Goal: Transaction & Acquisition: Purchase product/service

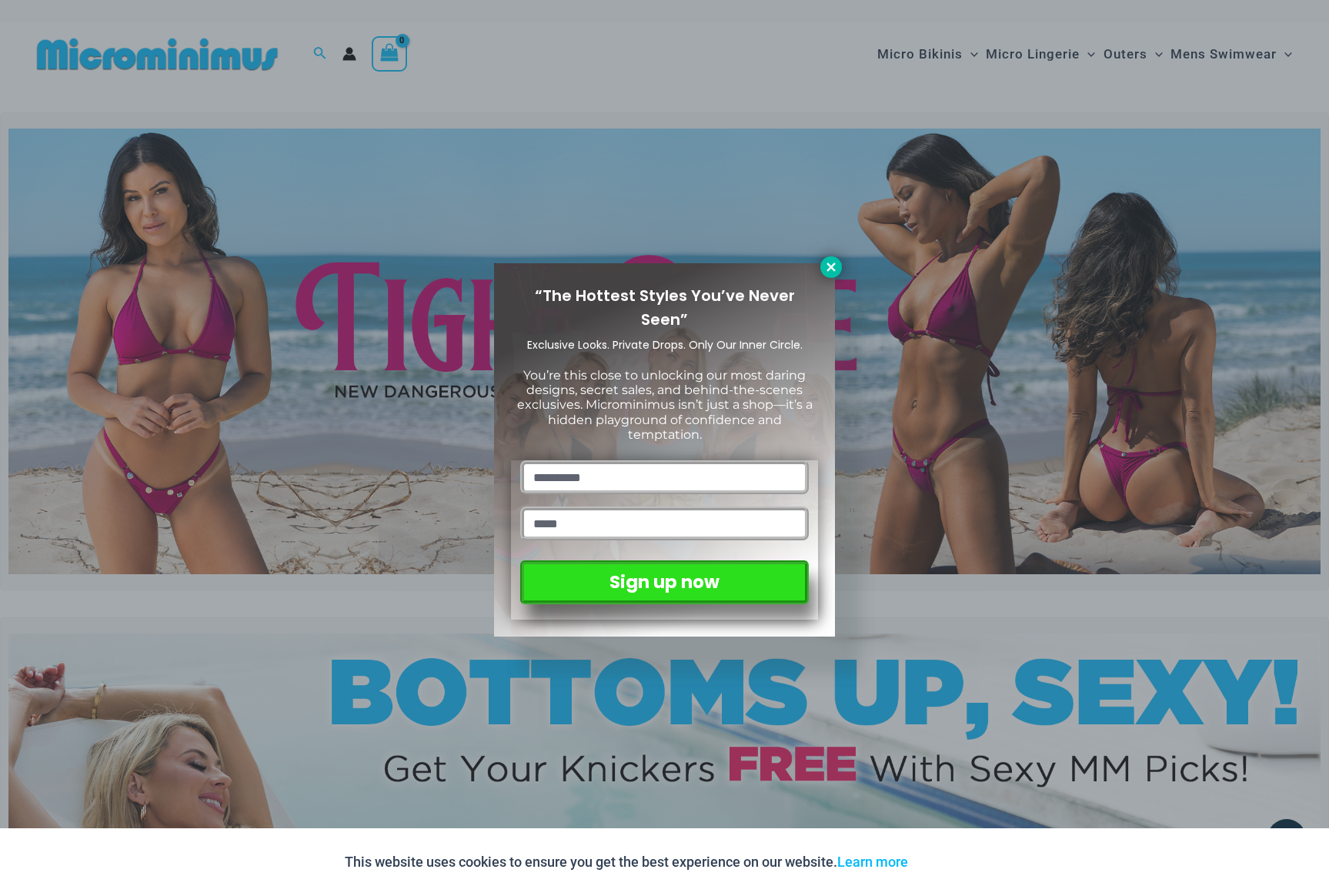
click at [838, 269] on icon at bounding box center [832, 267] width 14 height 14
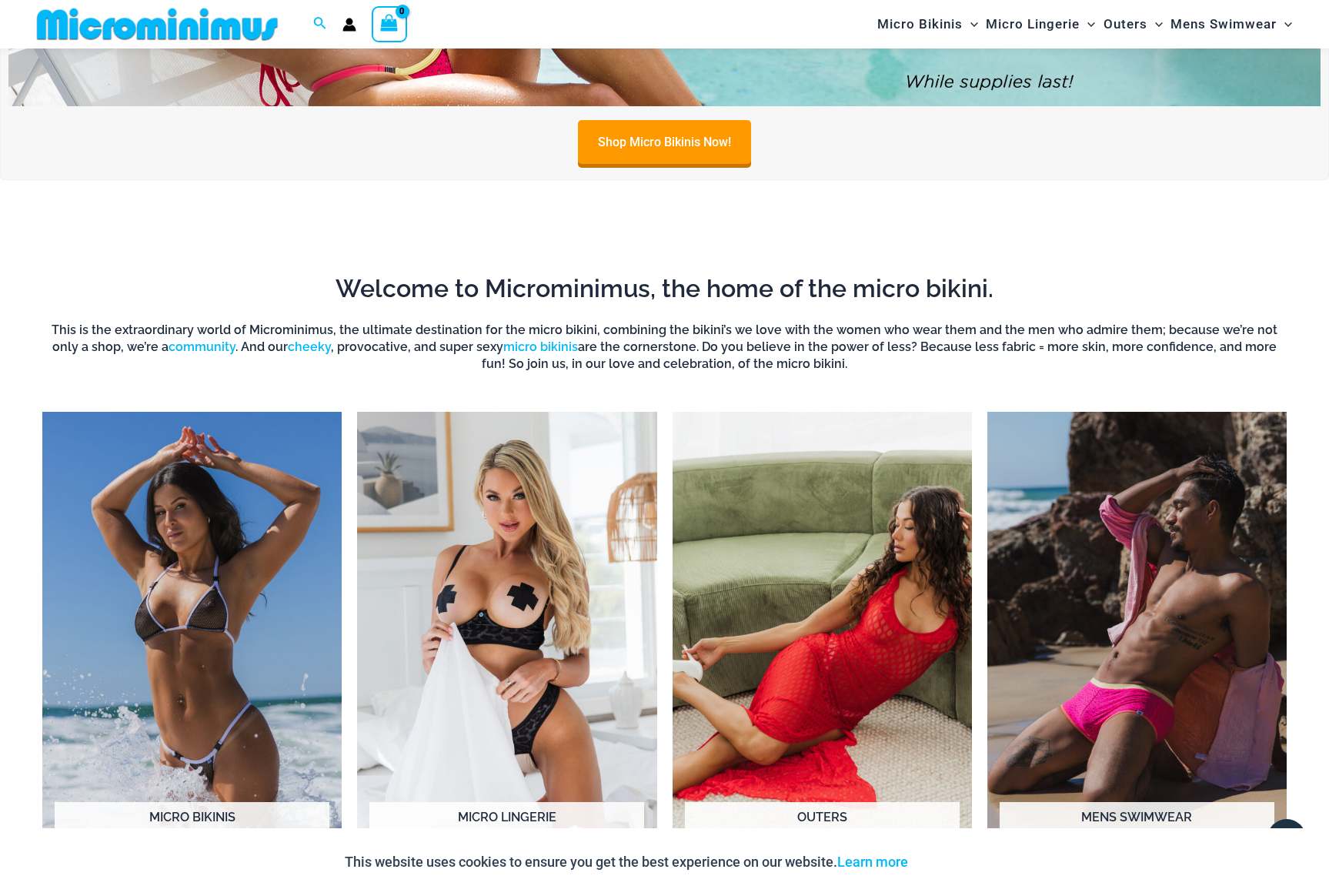
scroll to position [1108, 0]
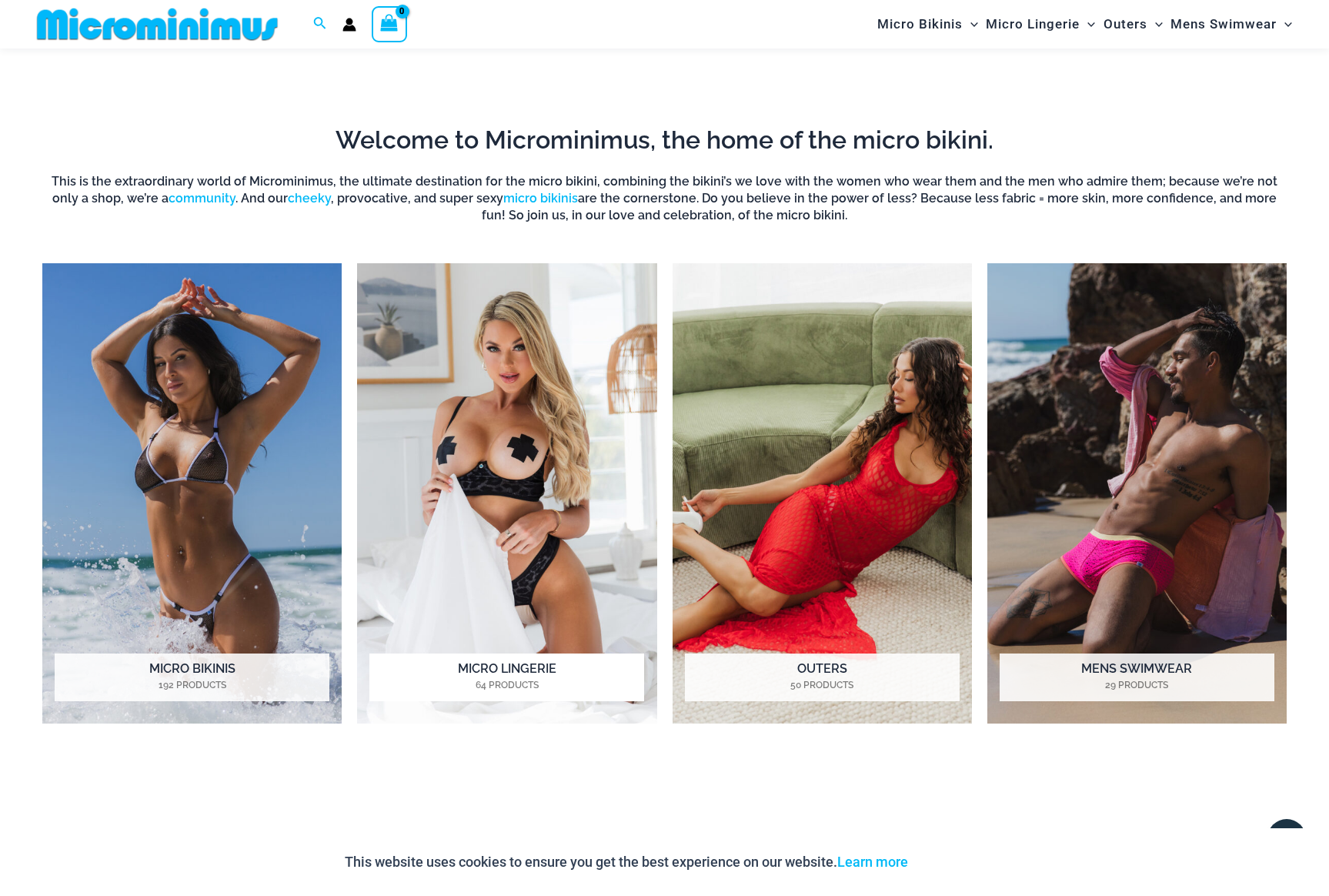
click at [551, 661] on h2 "Micro Lingerie 64 Products" at bounding box center [506, 677] width 275 height 48
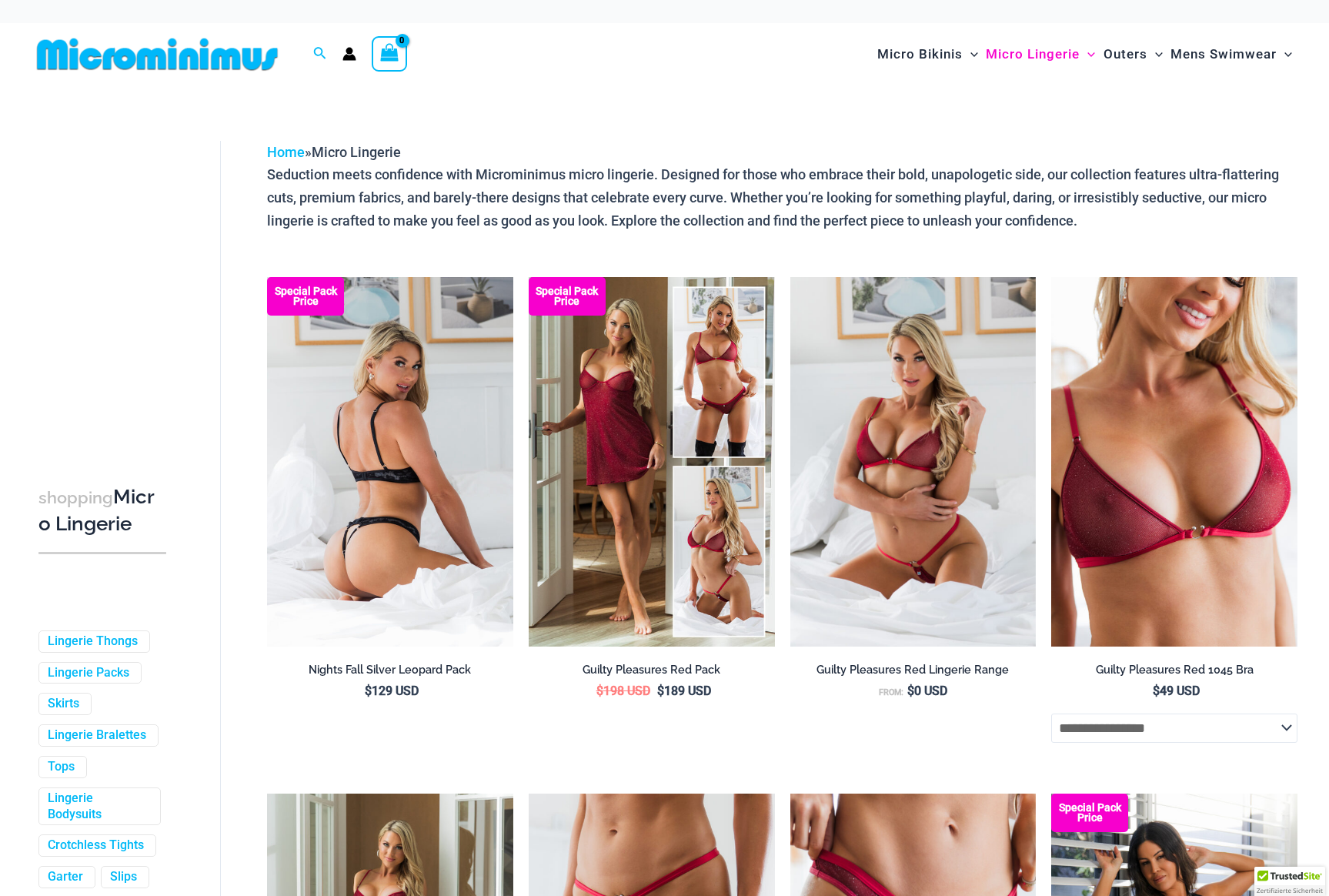
click at [464, 467] on img at bounding box center [390, 462] width 247 height 369
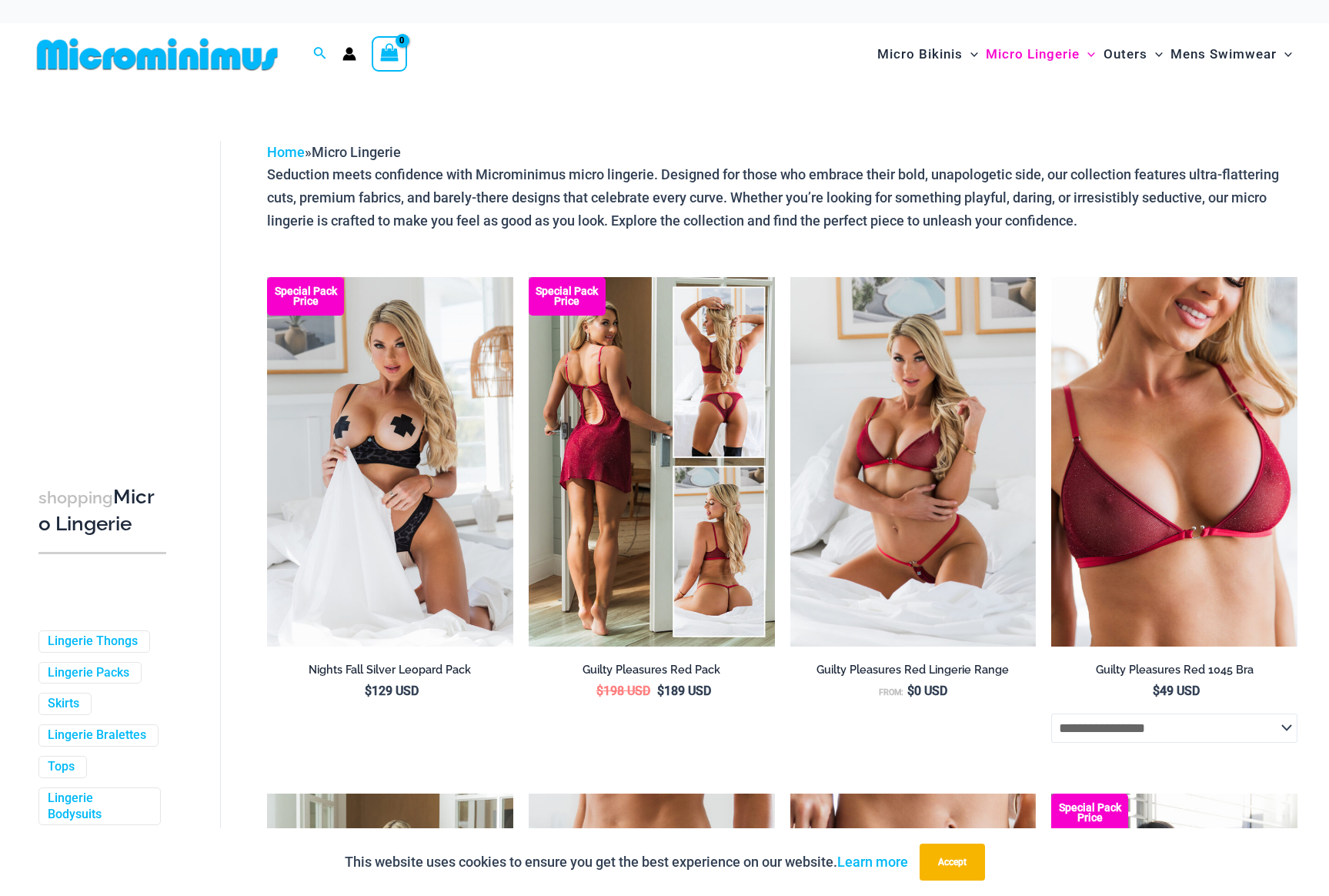
click at [720, 472] on img at bounding box center [651, 462] width 247 height 369
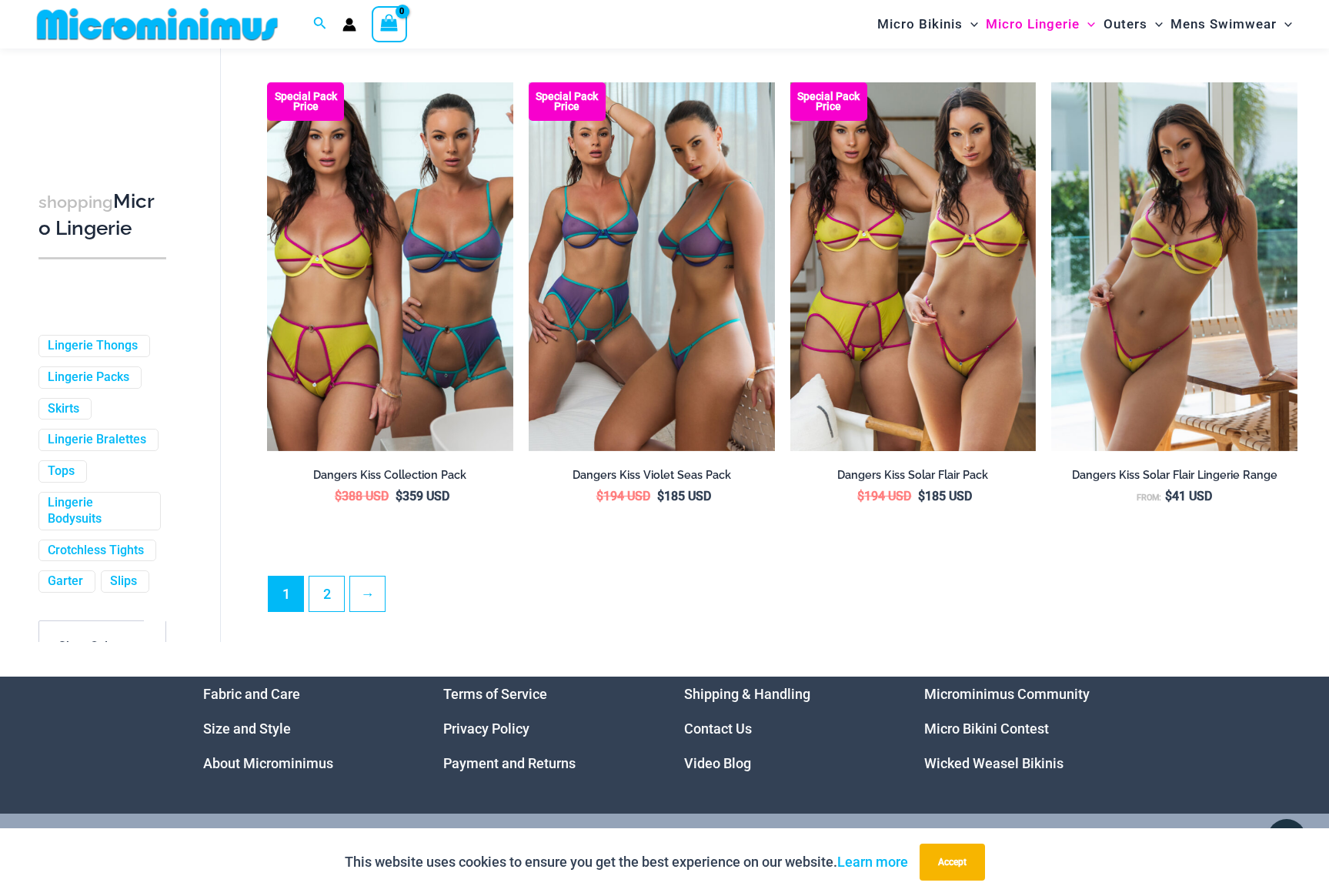
scroll to position [3941, 0]
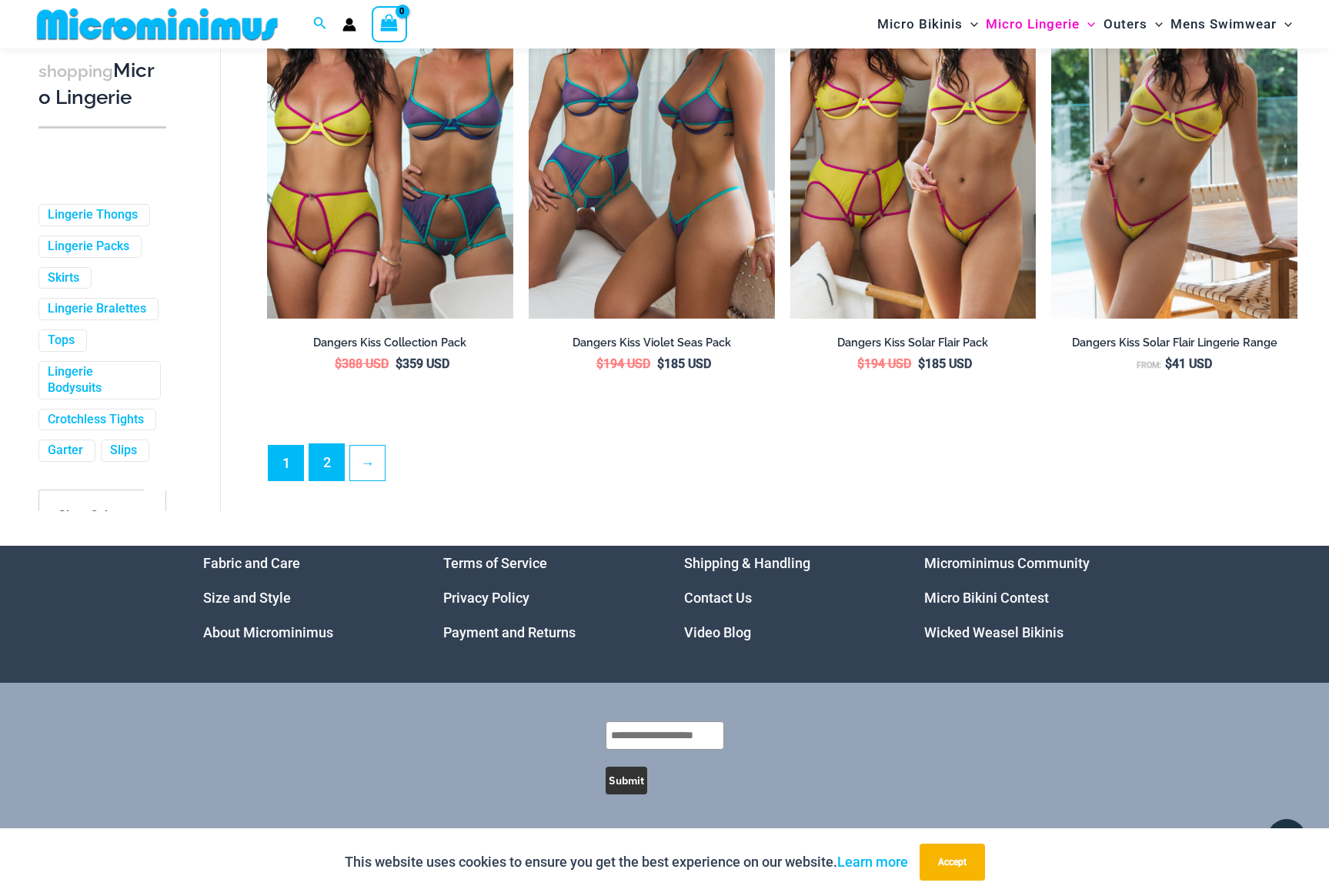
click at [330, 462] on link "2" at bounding box center [326, 462] width 34 height 36
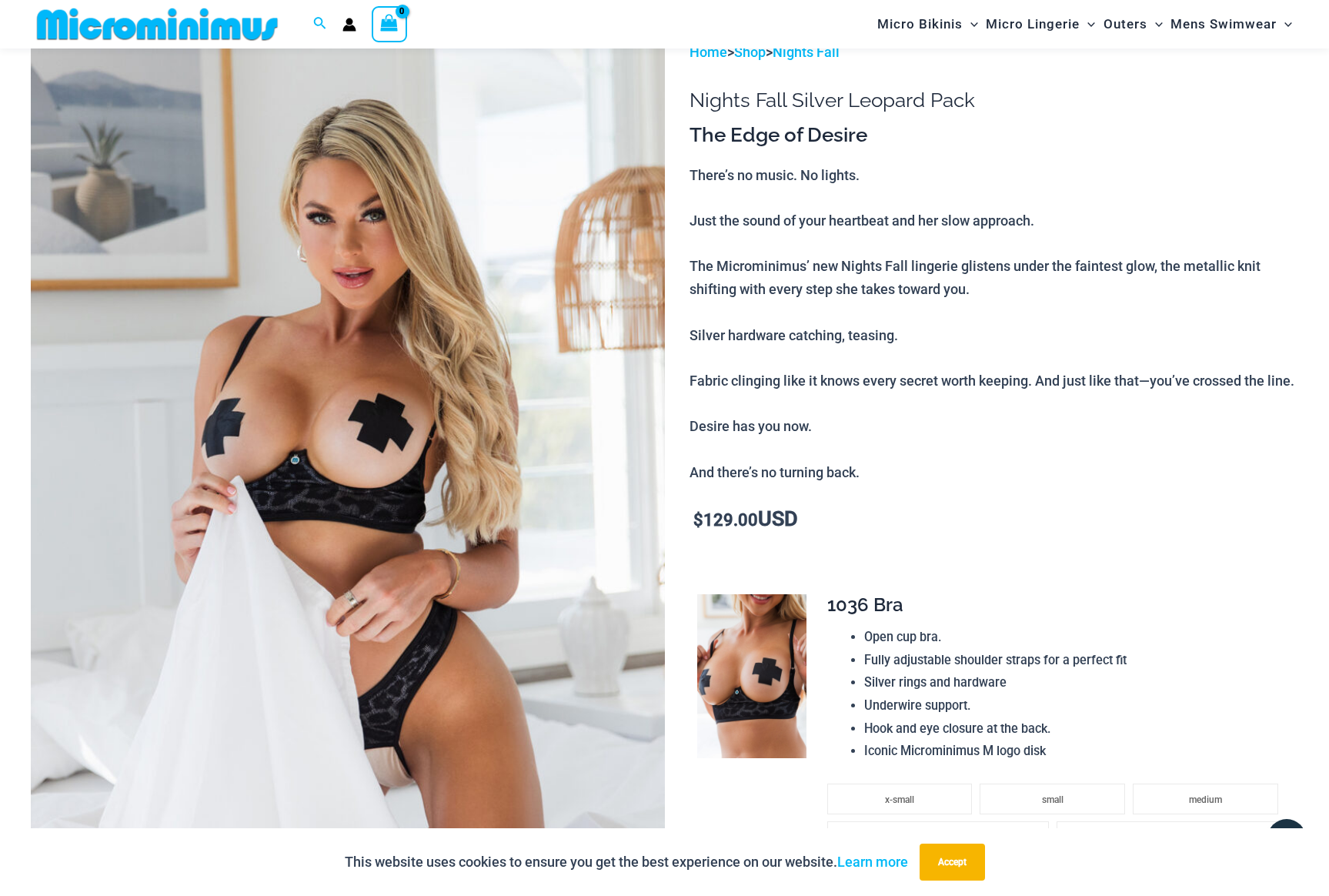
scroll to position [404, 0]
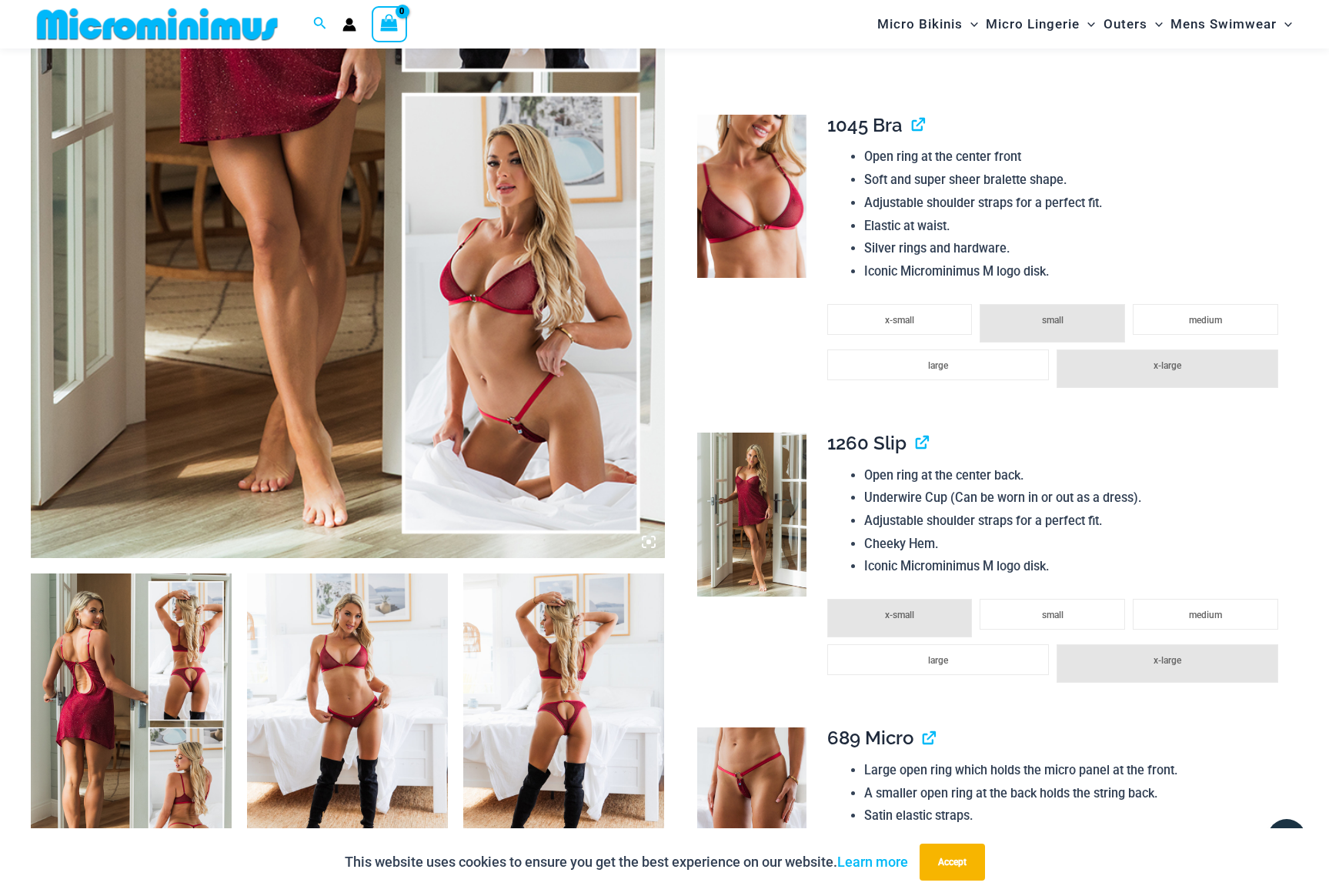
scroll to position [587, 0]
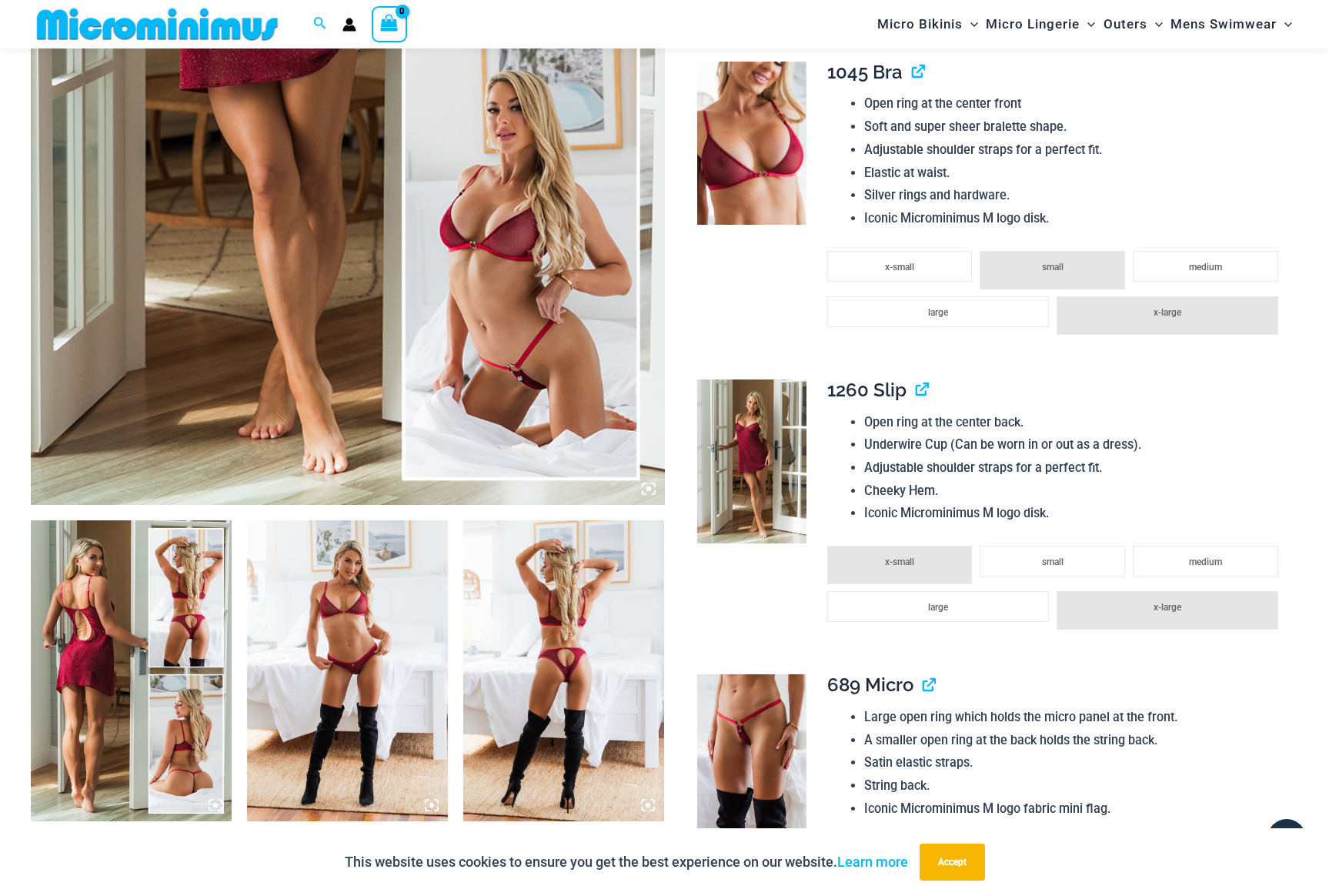
click at [174, 708] on img at bounding box center [131, 671] width 201 height 301
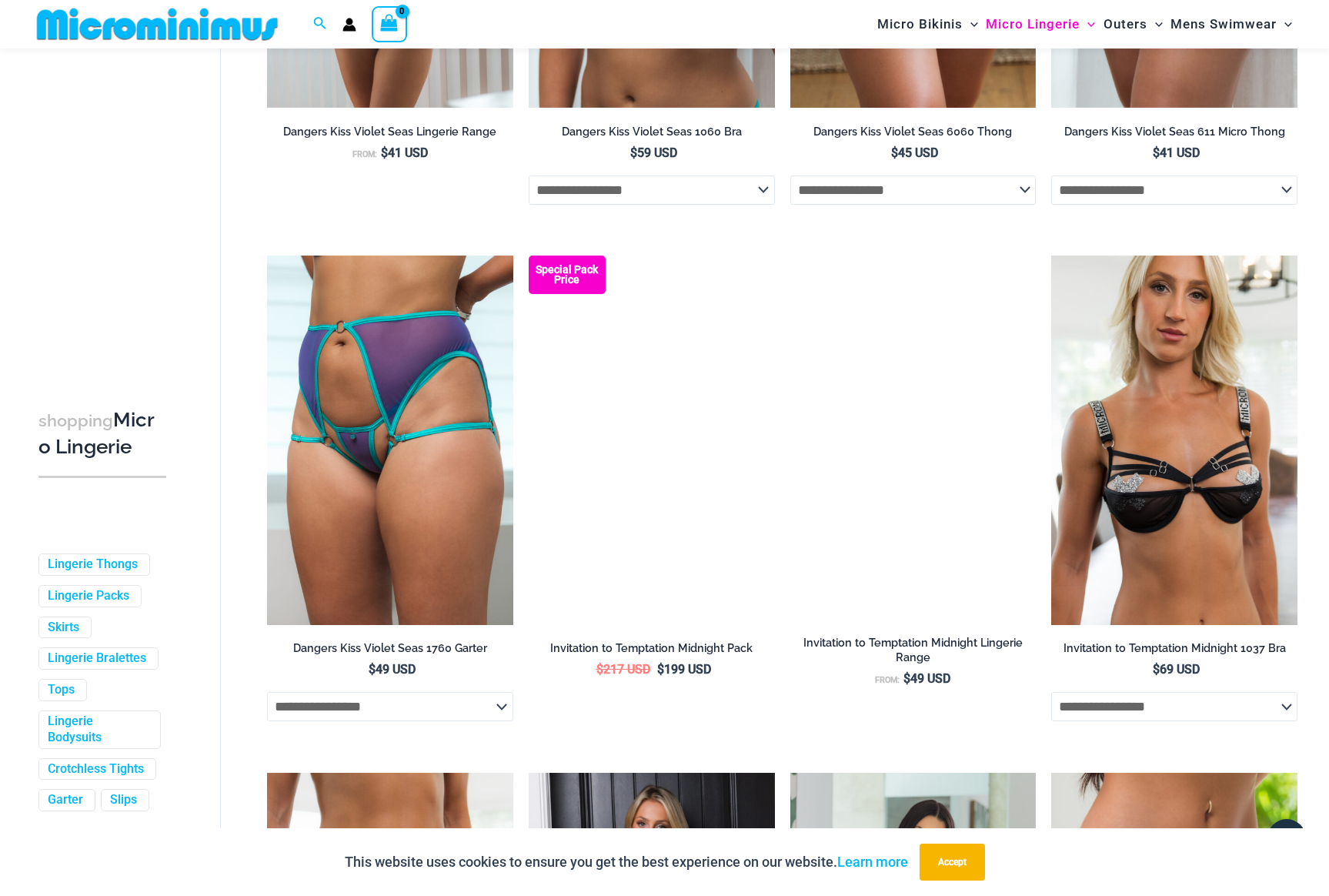
scroll to position [987, 0]
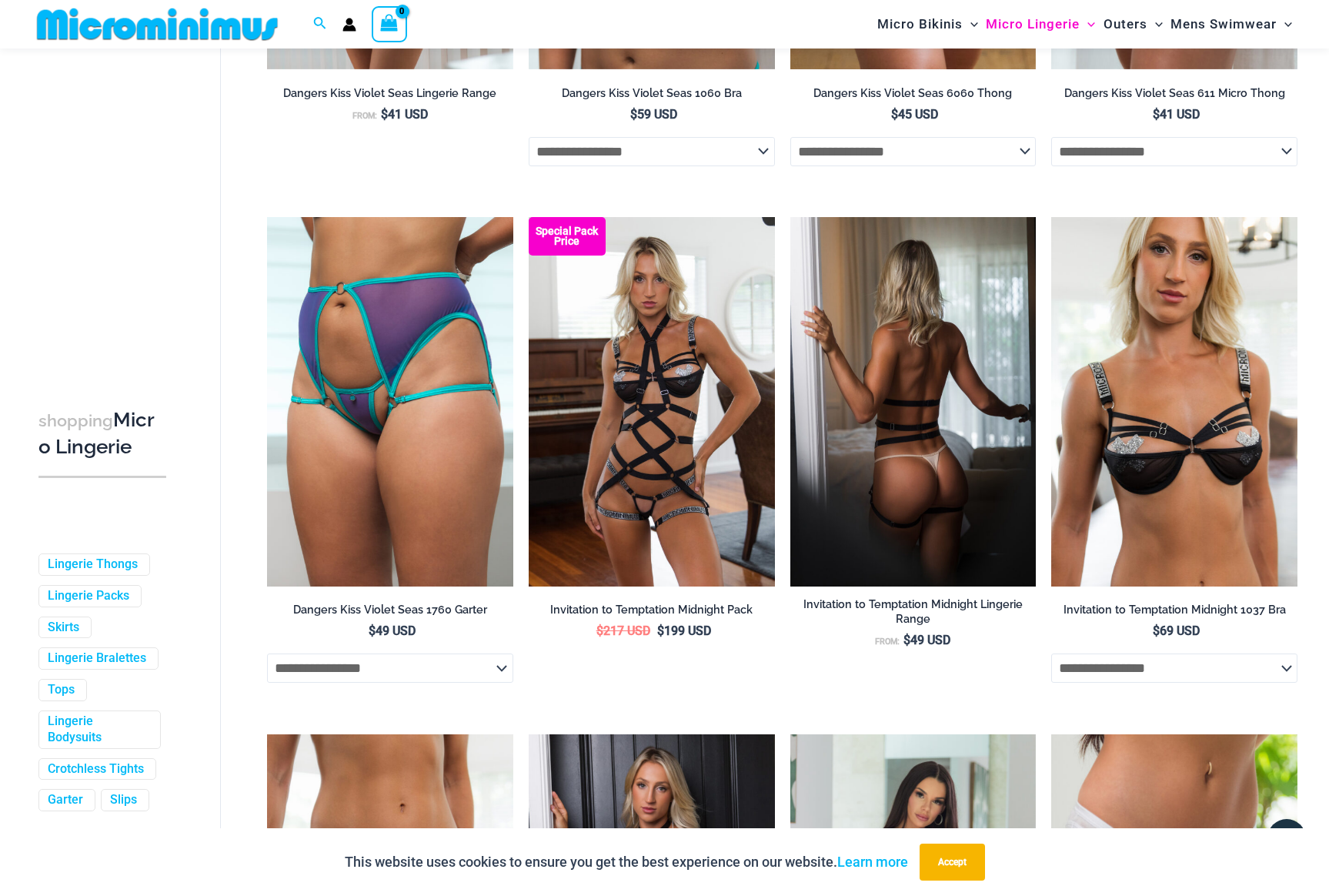
click at [911, 516] on img at bounding box center [913, 402] width 247 height 369
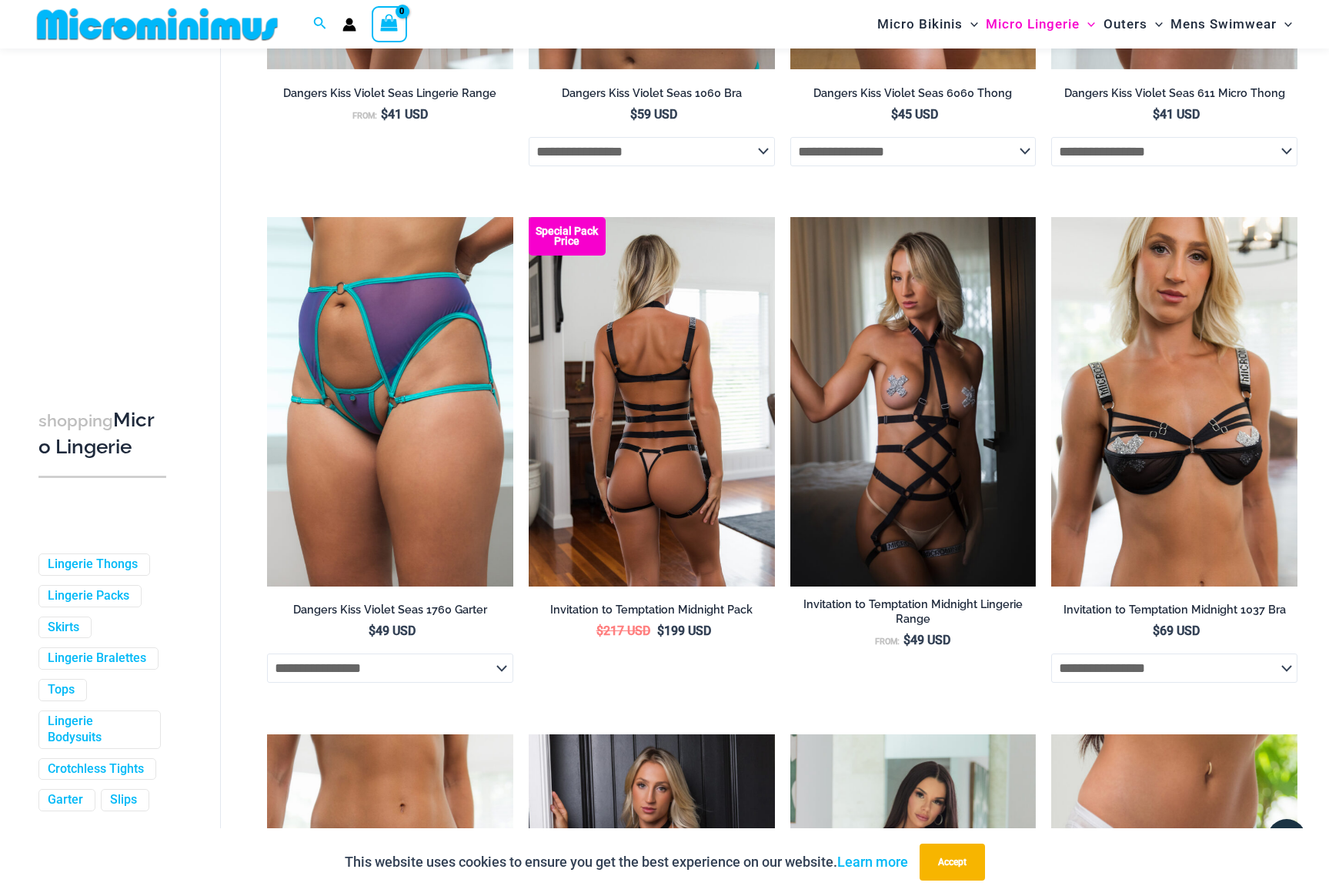
click at [687, 510] on img at bounding box center [651, 402] width 247 height 369
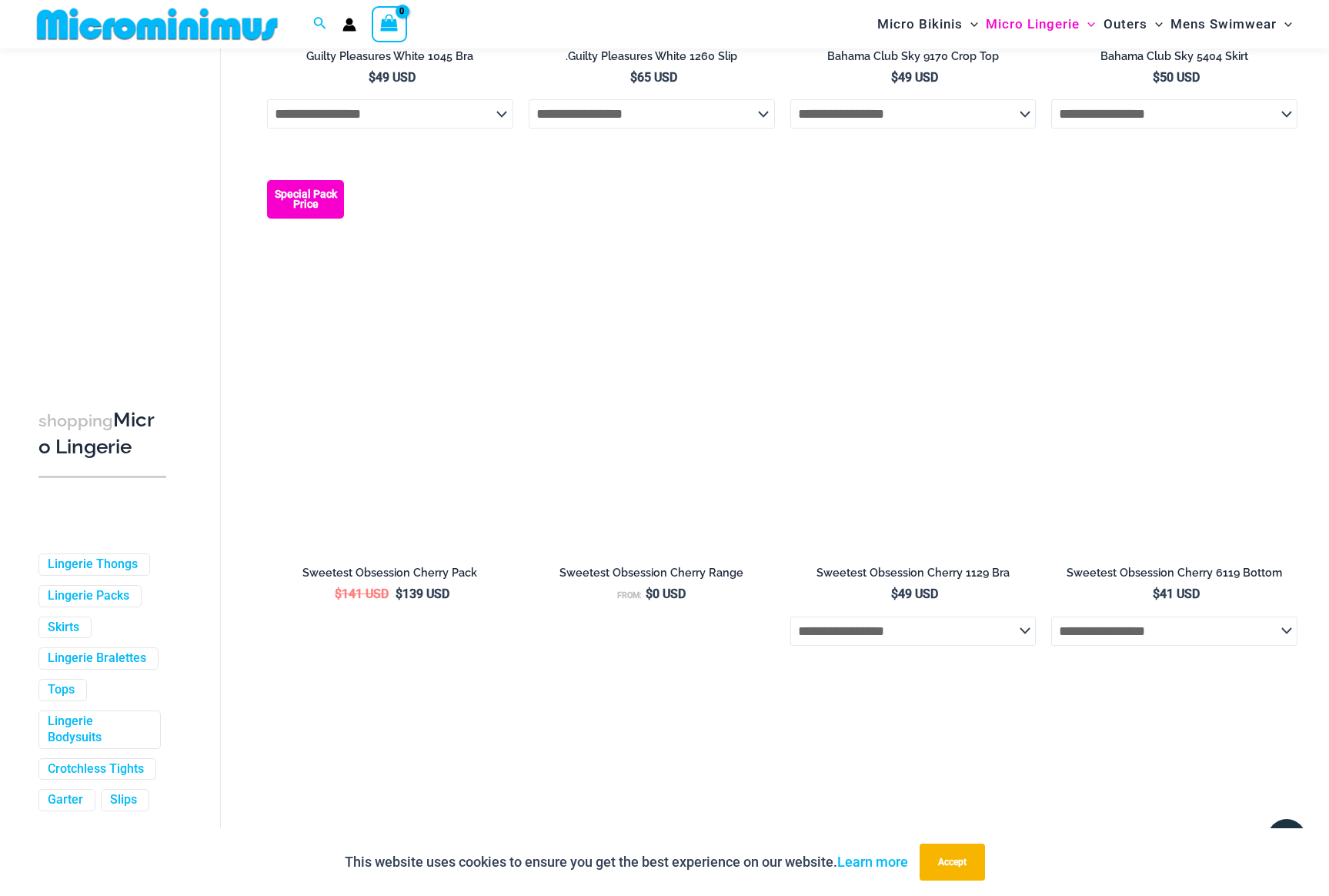
scroll to position [2585, 0]
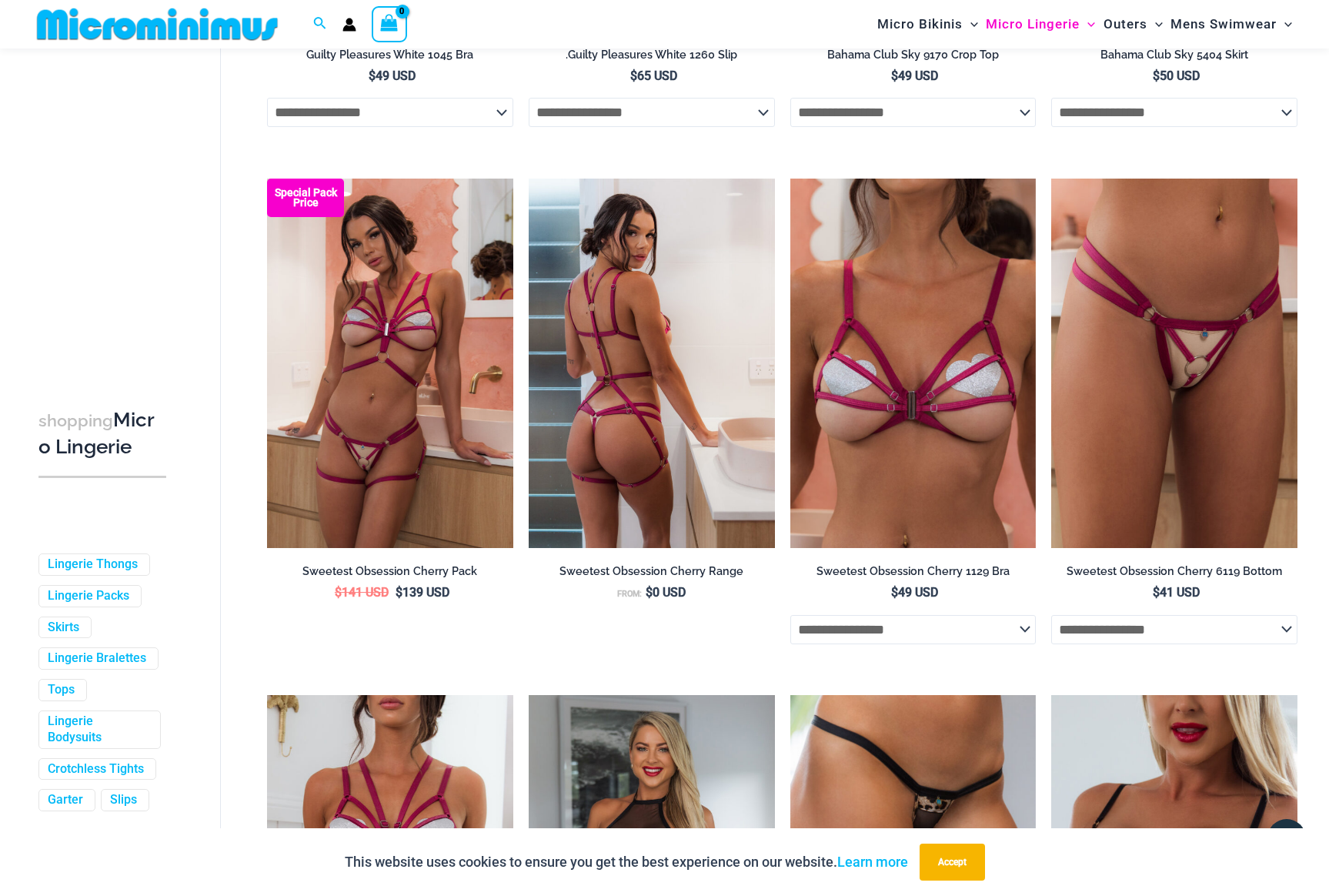
click at [640, 443] on img at bounding box center [651, 363] width 247 height 369
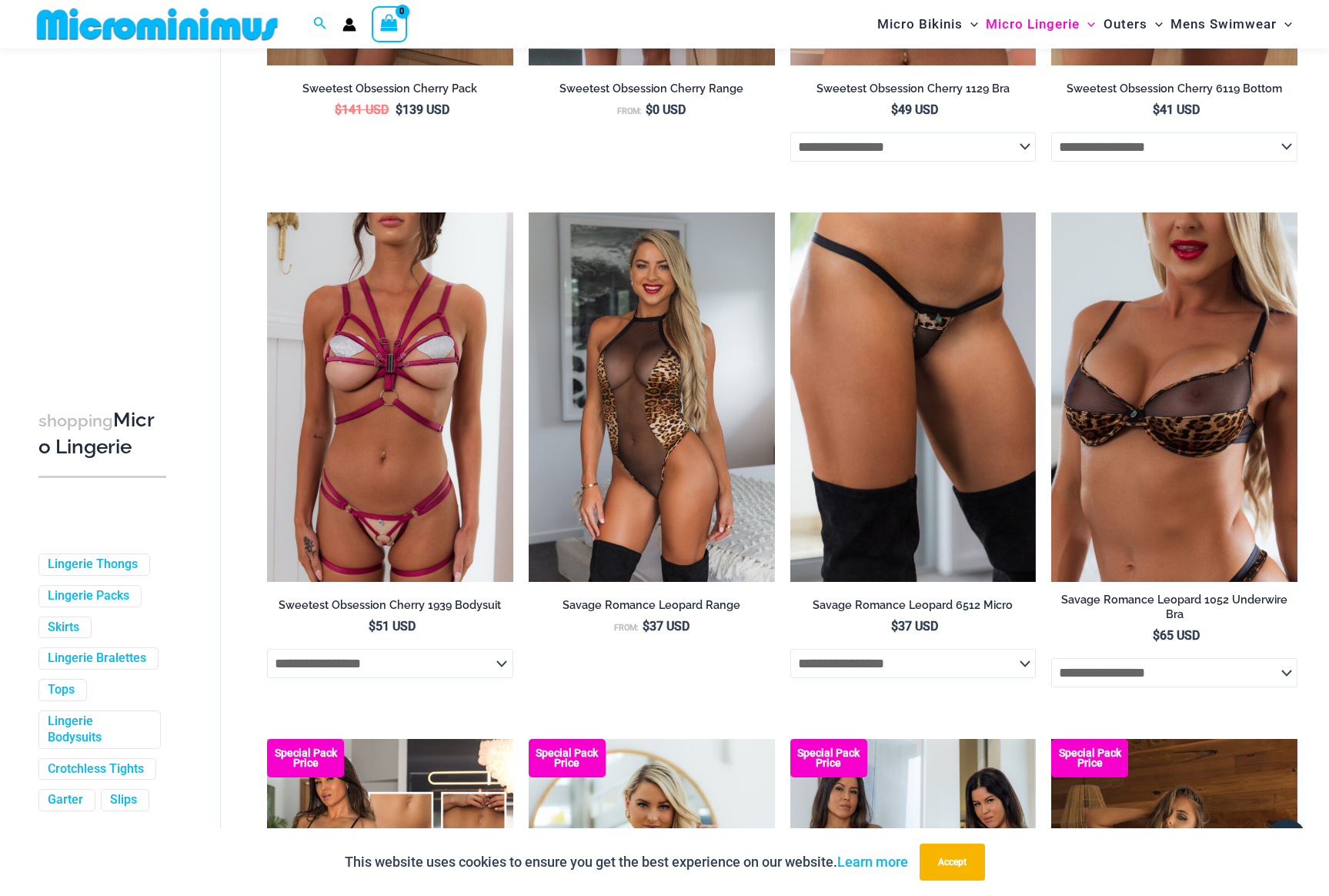
scroll to position [3088, 0]
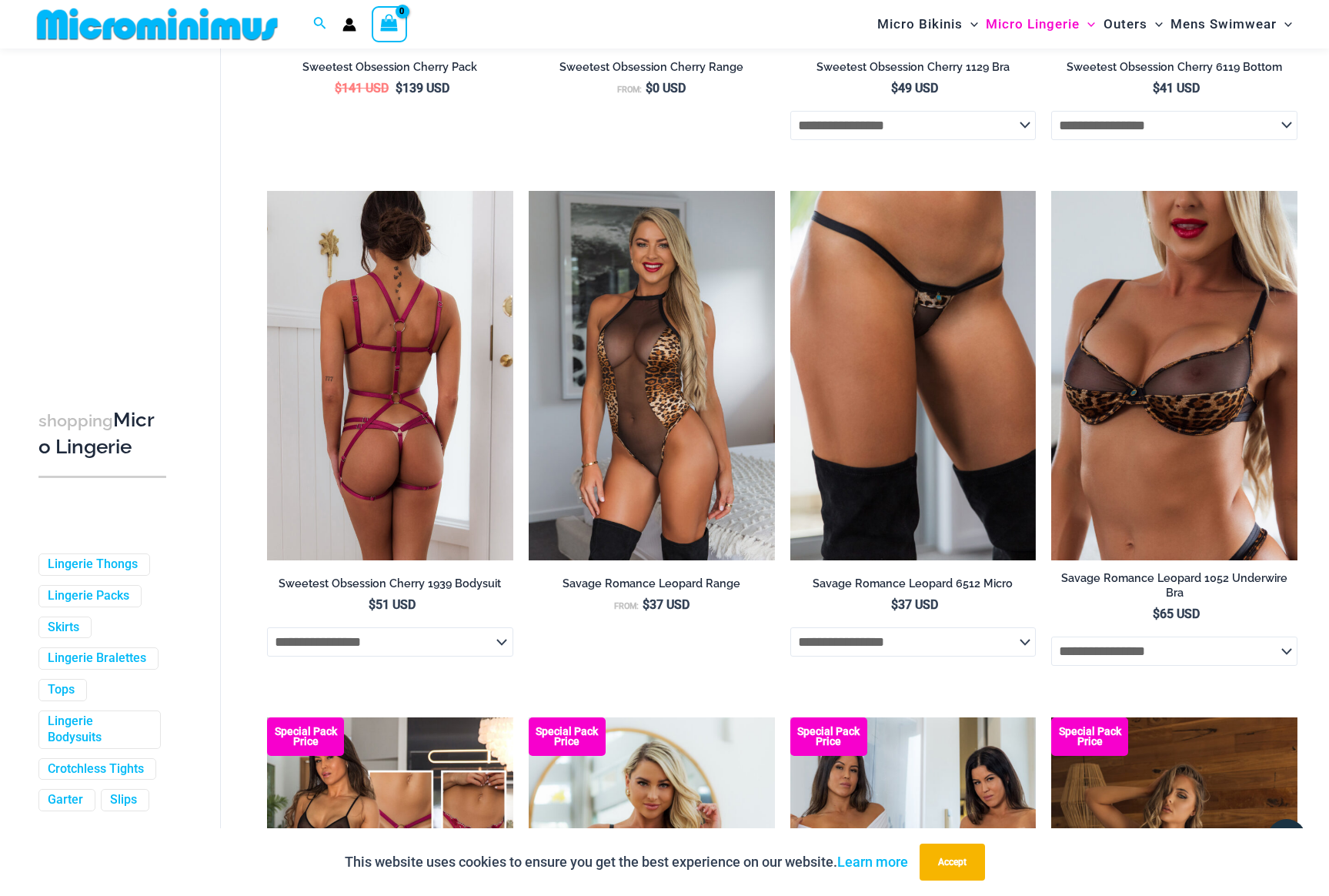
click at [397, 414] on img at bounding box center [390, 376] width 247 height 369
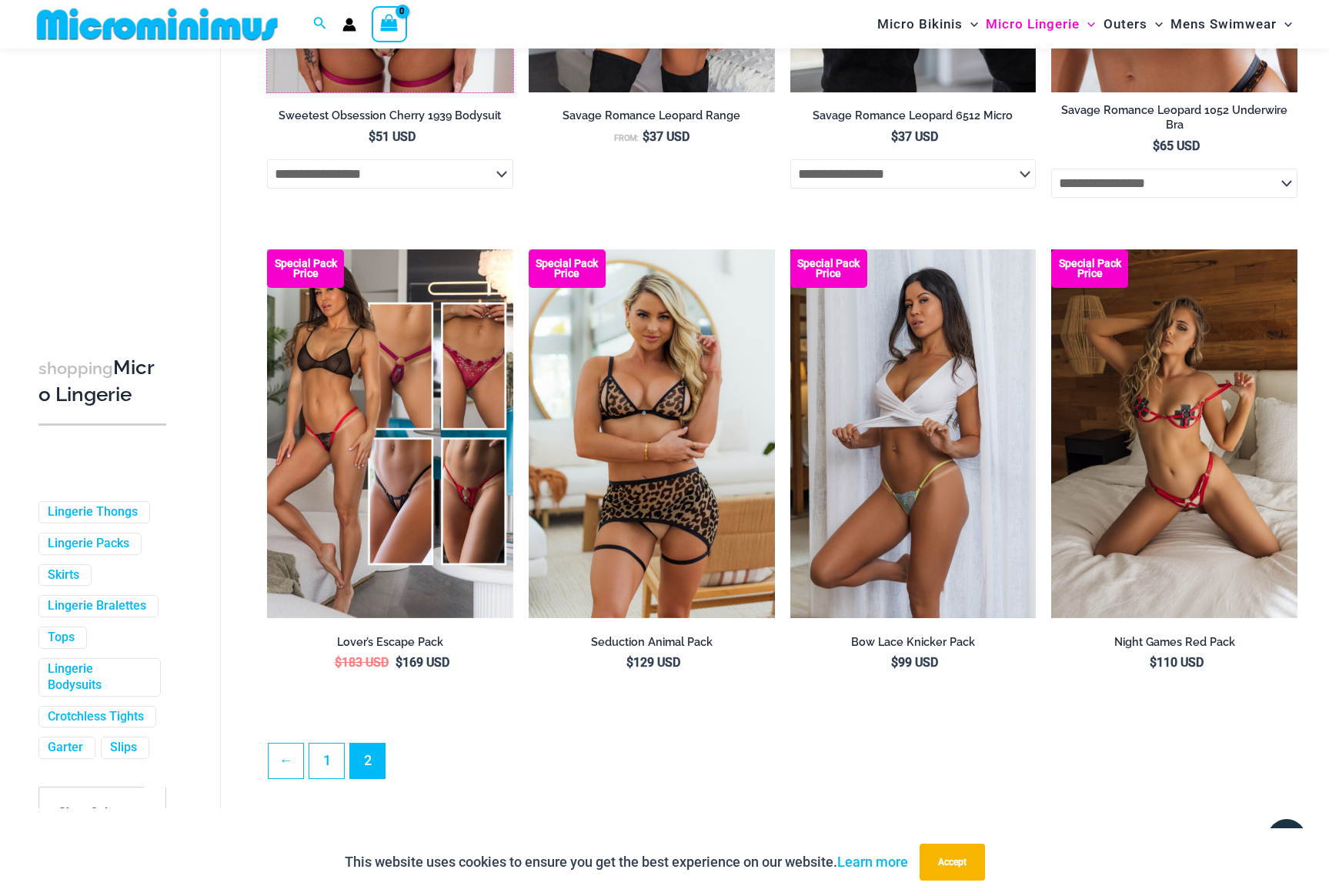
scroll to position [3858, 0]
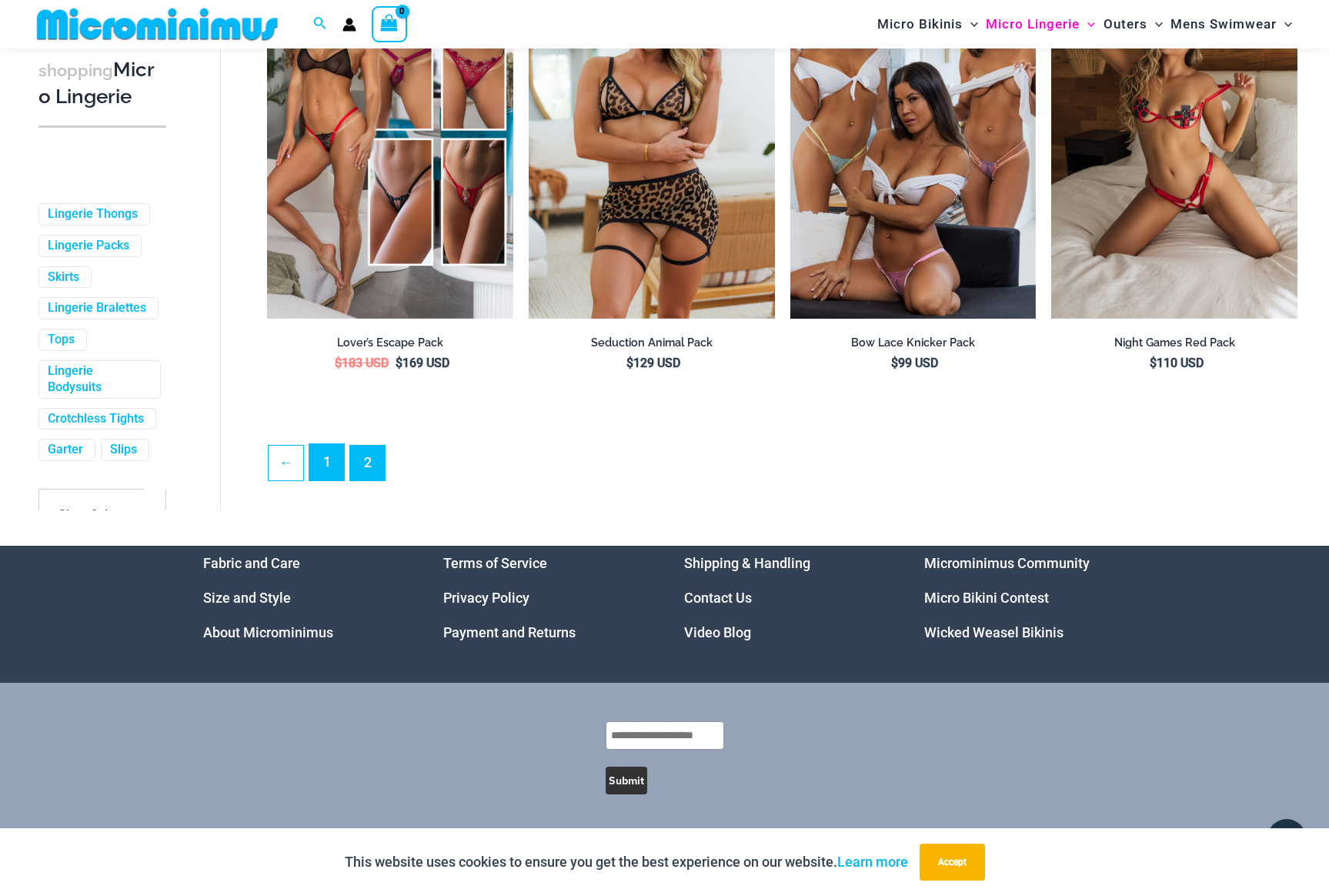
click at [328, 465] on link "1" at bounding box center [326, 462] width 34 height 36
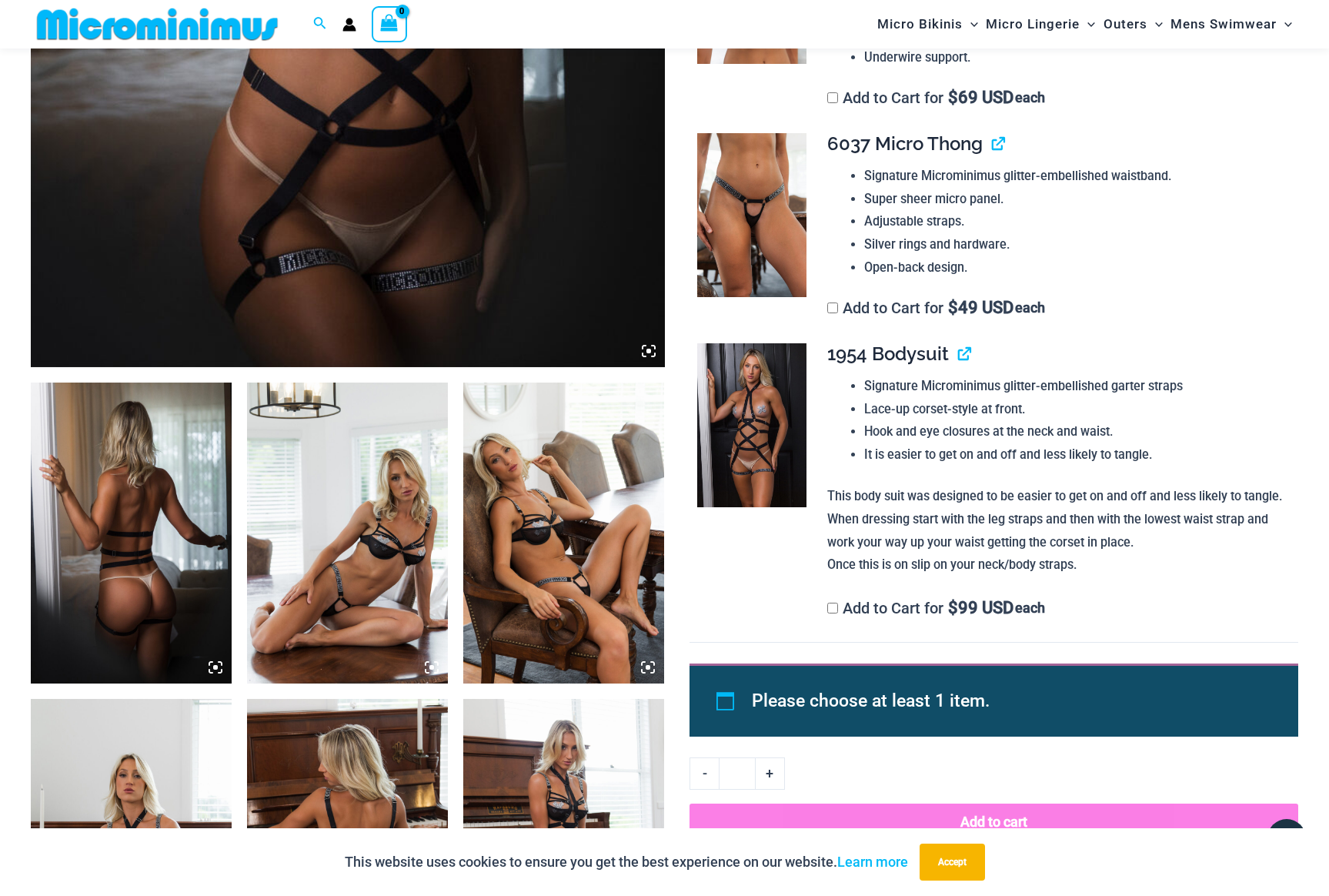
scroll to position [772, 0]
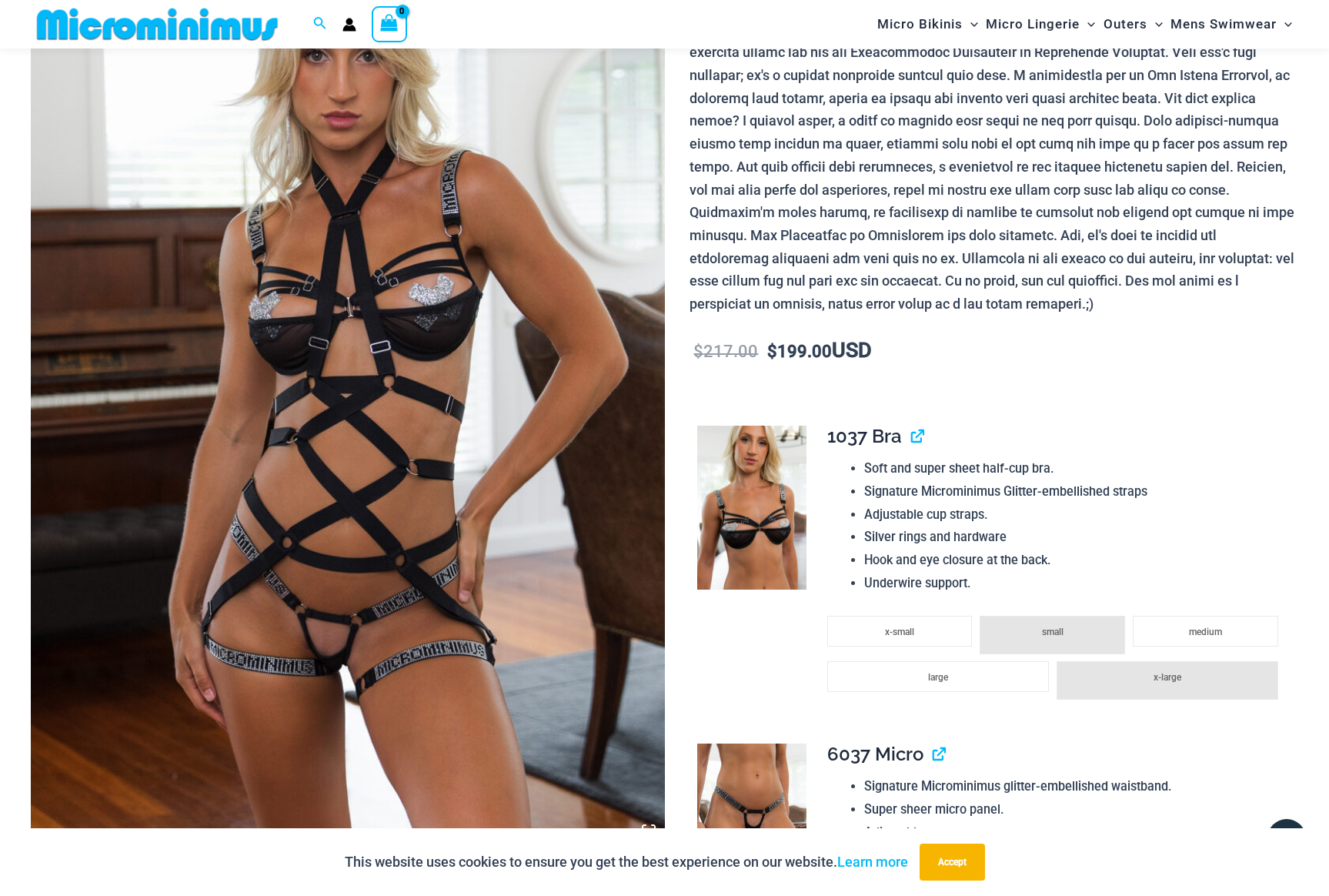
scroll to position [247, 0]
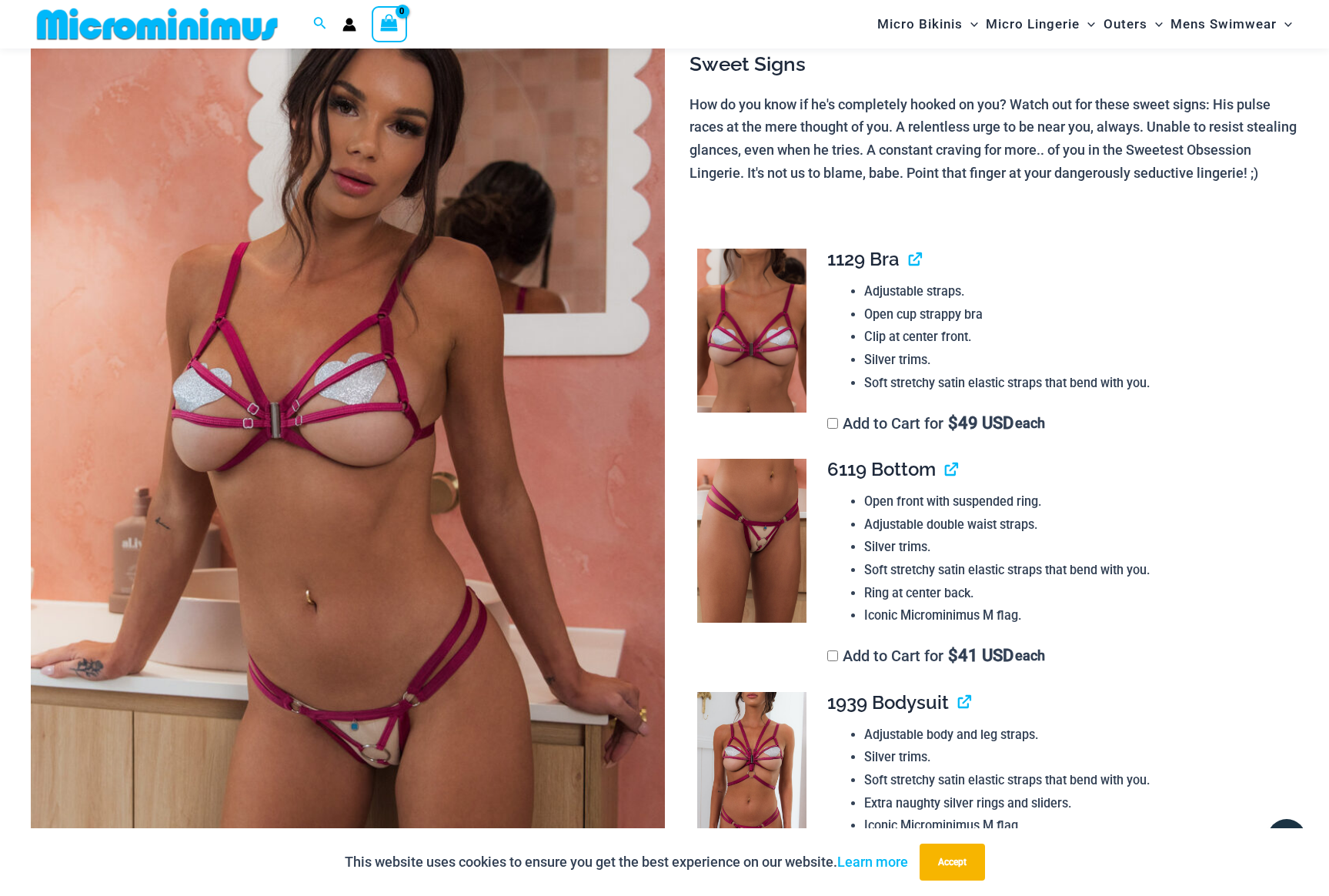
scroll to position [175, 0]
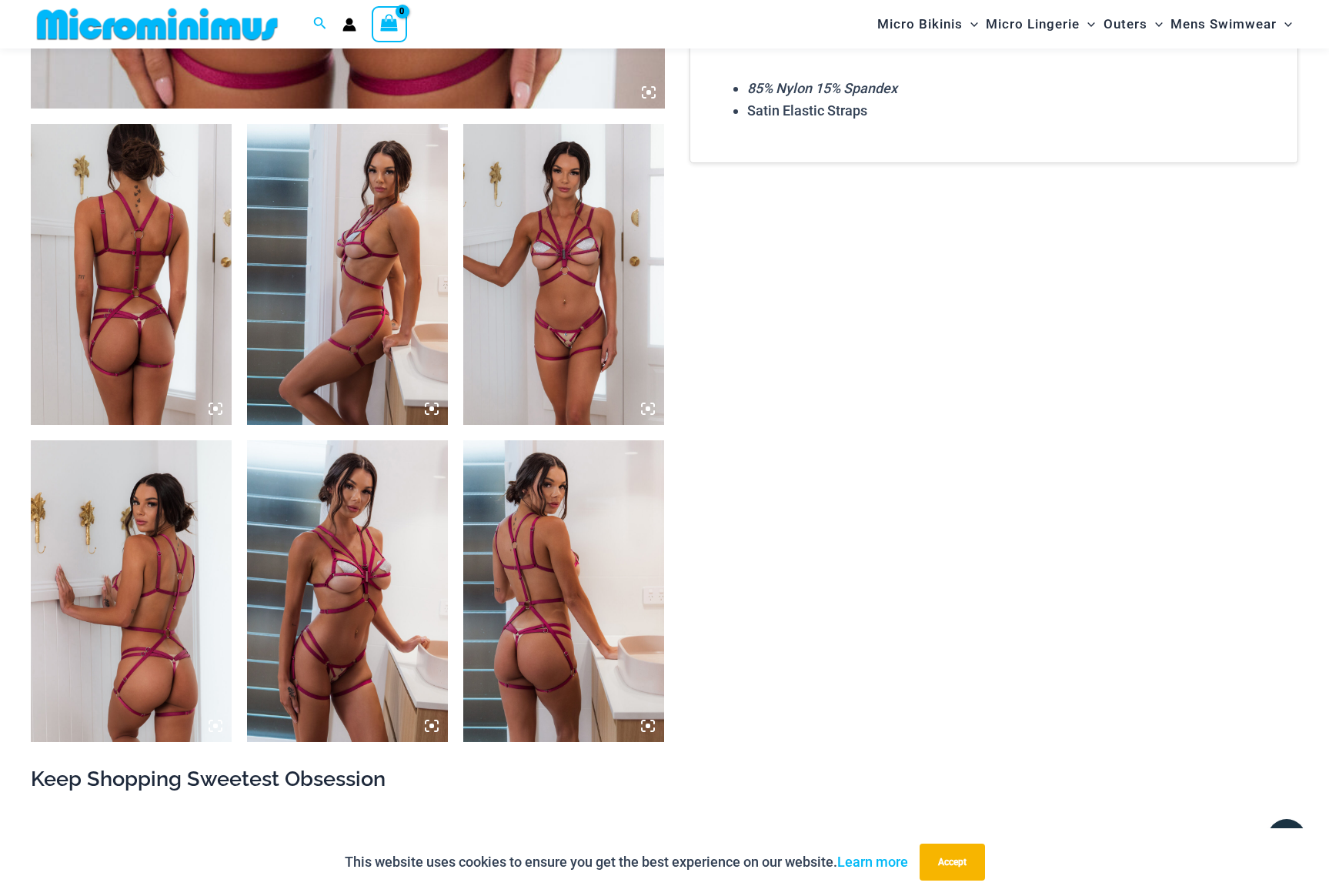
scroll to position [1014, 0]
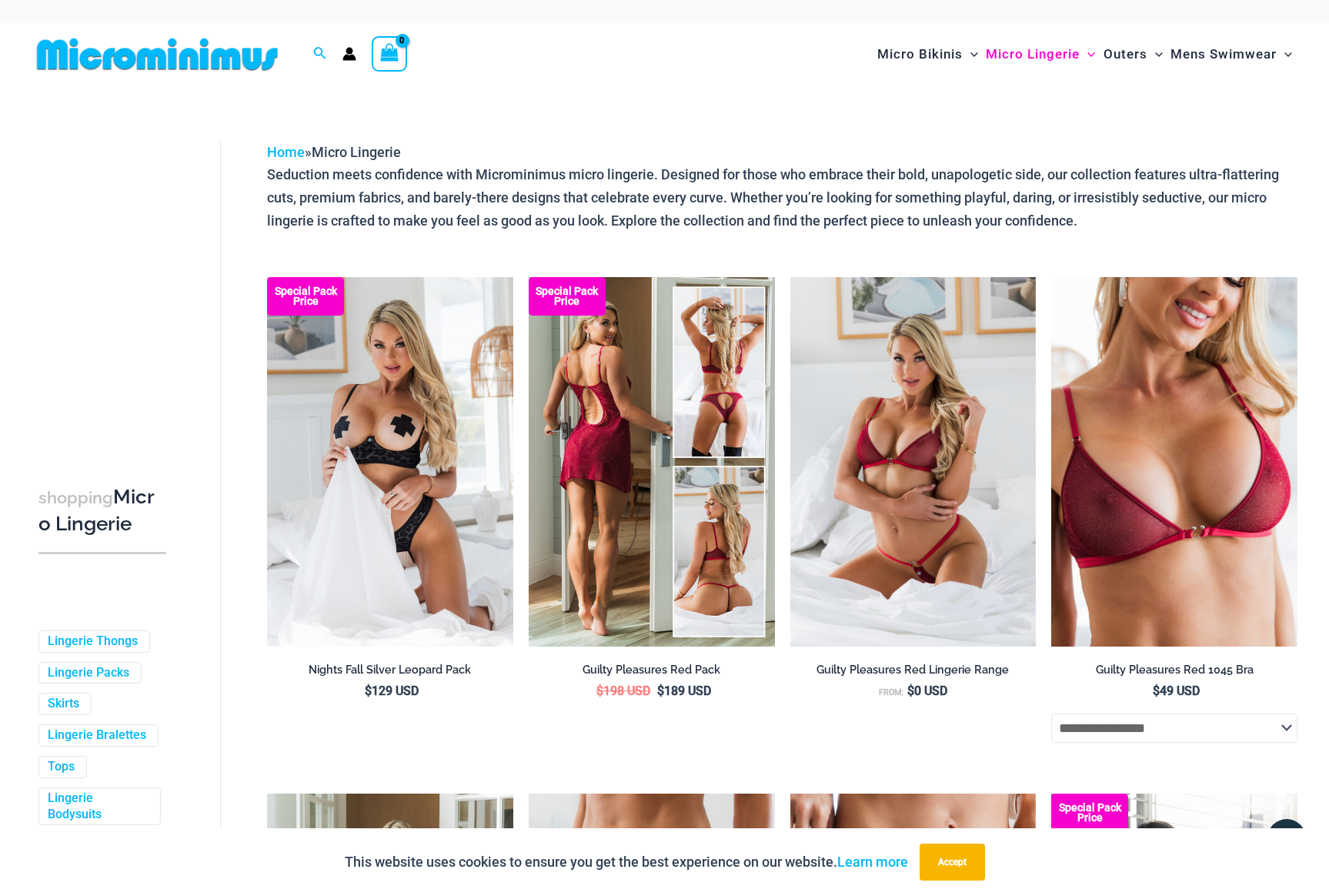
click at [641, 523] on img at bounding box center [651, 462] width 247 height 369
